Goal: Feedback & Contribution: Submit feedback/report problem

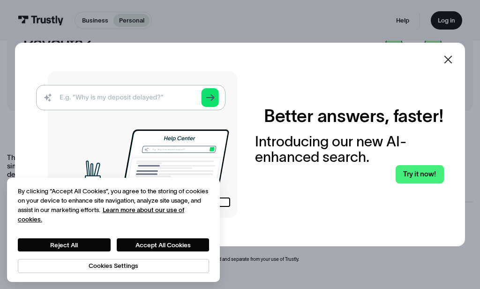
scroll to position [68, 0]
click at [448, 65] on icon at bounding box center [448, 59] width 11 height 11
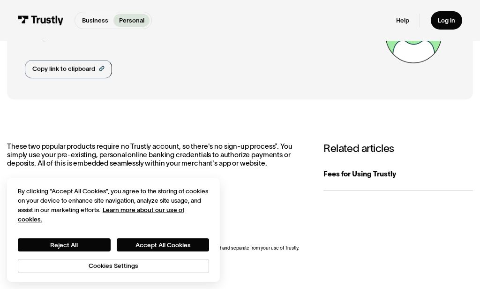
scroll to position [93, 0]
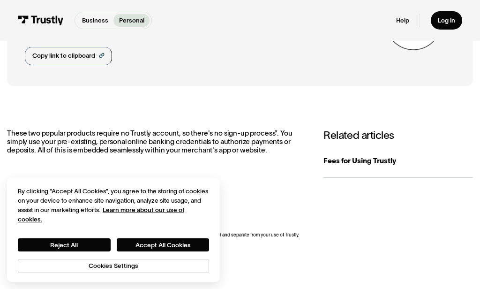
click at [372, 160] on div "Fees for Using Trustly" at bounding box center [399, 161] width 150 height 11
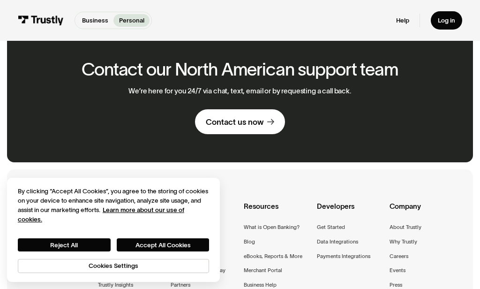
scroll to position [697, 0]
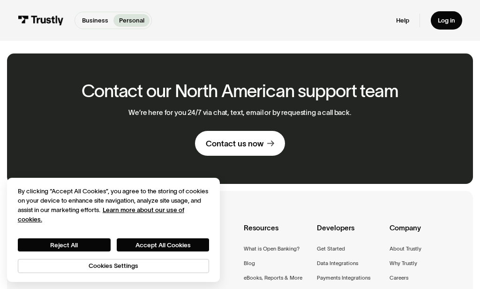
scroll to position [721, 0]
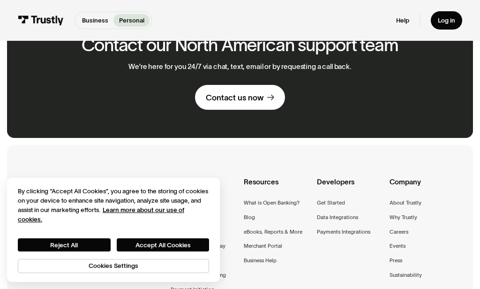
click at [263, 92] on div "Contact us now" at bounding box center [235, 97] width 58 height 10
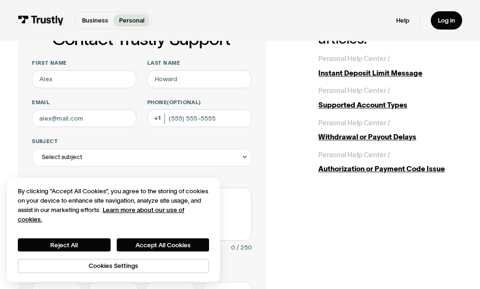
scroll to position [67, 0]
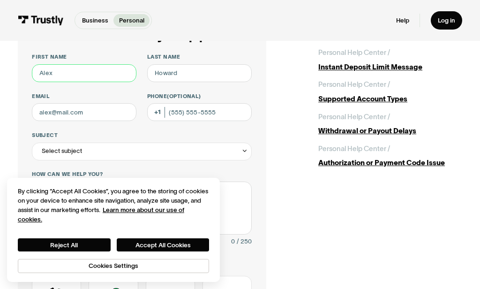
click at [82, 69] on input "First name" at bounding box center [84, 73] width 105 height 18
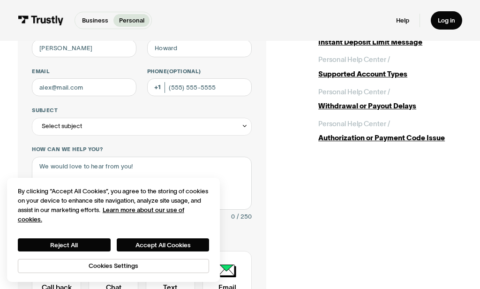
type input "JASON"
click at [185, 48] on input "Last name" at bounding box center [199, 48] width 105 height 18
type input "DAVENPORT"
click at [95, 86] on input "Email" at bounding box center [84, 87] width 105 height 18
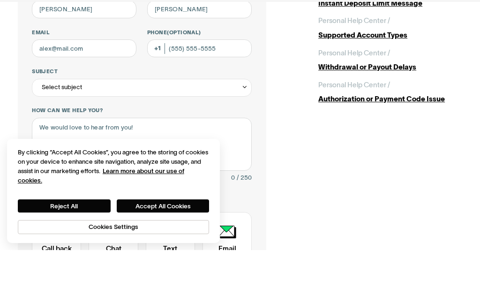
scroll to position [131, 0]
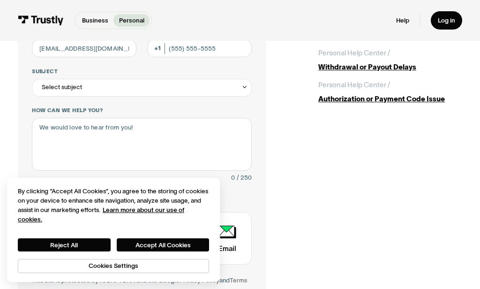
type input "davknd@yahoo.com"
click at [211, 51] on input "Phone (Optional)" at bounding box center [199, 48] width 105 height 18
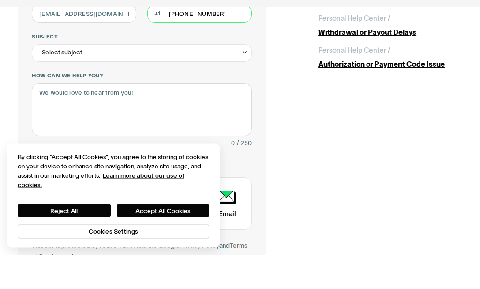
type input "(423) 605-4380"
click at [116, 79] on div "Select subject" at bounding box center [142, 88] width 220 height 18
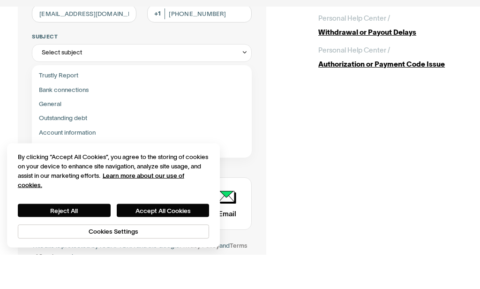
scroll to position [166, 0]
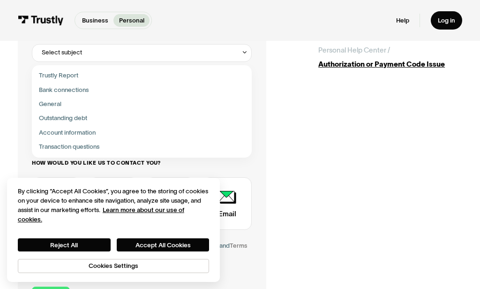
click at [83, 85] on div "Contact Trustly Support" at bounding box center [142, 90] width 213 height 14
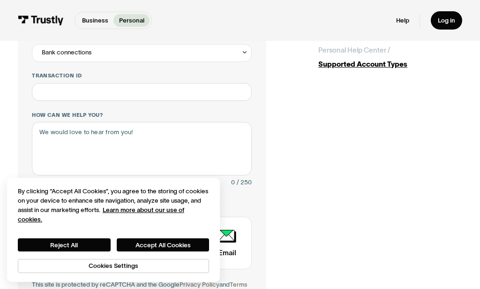
click at [107, 51] on div "Bank connections" at bounding box center [142, 53] width 220 height 18
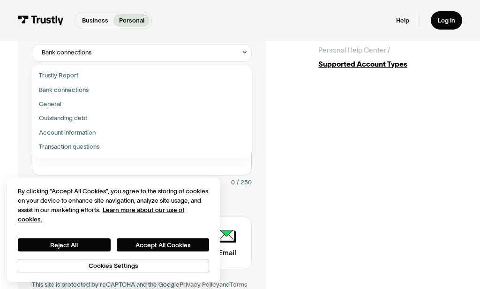
click at [66, 77] on div "Contact Trustly Support" at bounding box center [142, 76] width 213 height 14
type input "**********"
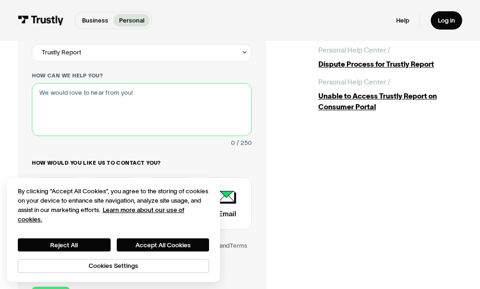
click at [146, 91] on textarea "How can we help you?" at bounding box center [142, 109] width 220 height 53
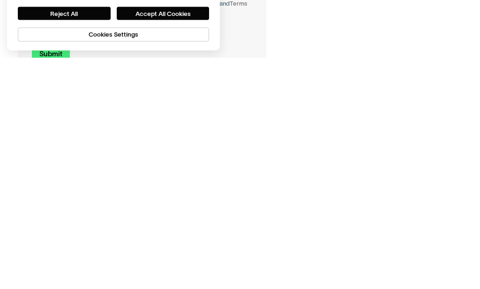
type textarea "I am trying to use my account info to sign into my bank through trustly, it say…"
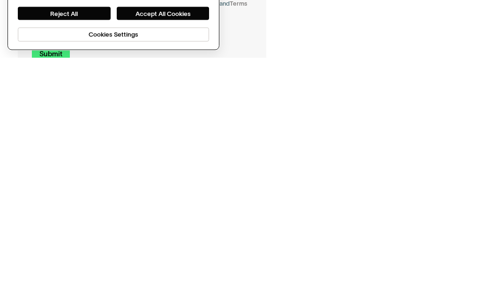
click at [167, 238] on button "Accept All Cookies" at bounding box center [163, 244] width 93 height 13
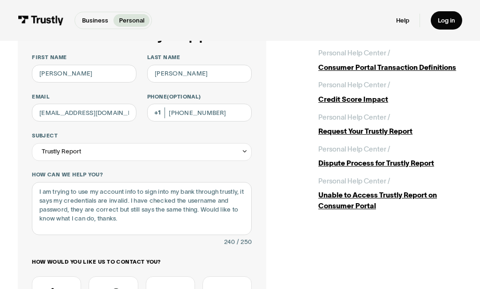
scroll to position [67, 0]
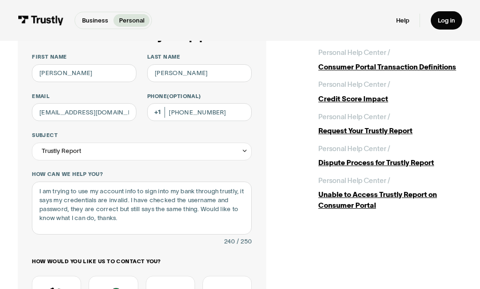
click at [242, 149] on icon "Contact Trustly Support" at bounding box center [245, 150] width 7 height 7
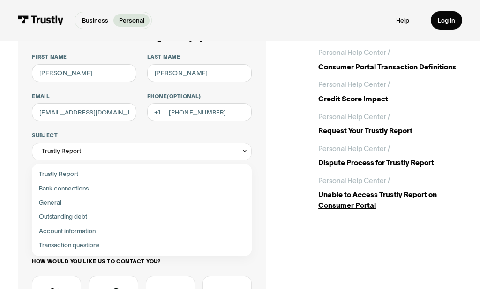
click at [57, 200] on div "Contact Trustly Support" at bounding box center [142, 203] width 213 height 14
type input "*******"
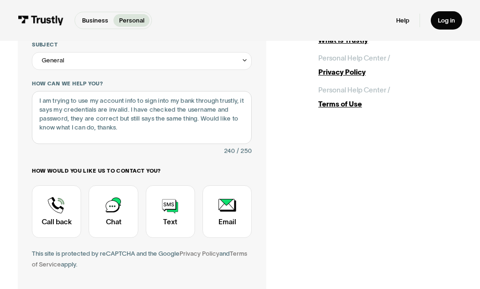
scroll to position [162, 0]
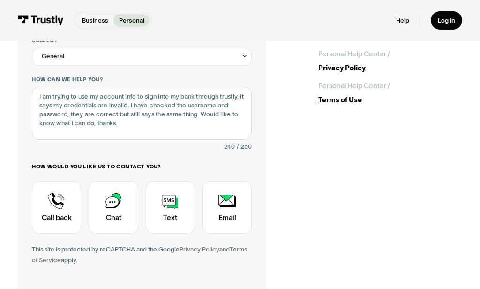
click at [61, 200] on div "Contact Trustly Support" at bounding box center [56, 207] width 49 height 53
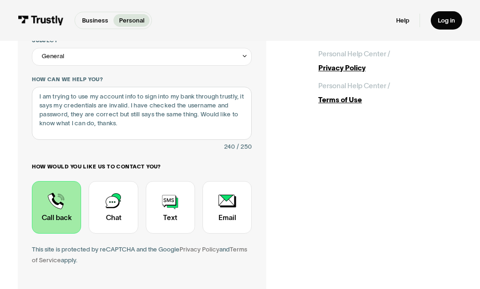
type input "+14236054380"
